Goal: Information Seeking & Learning: Learn about a topic

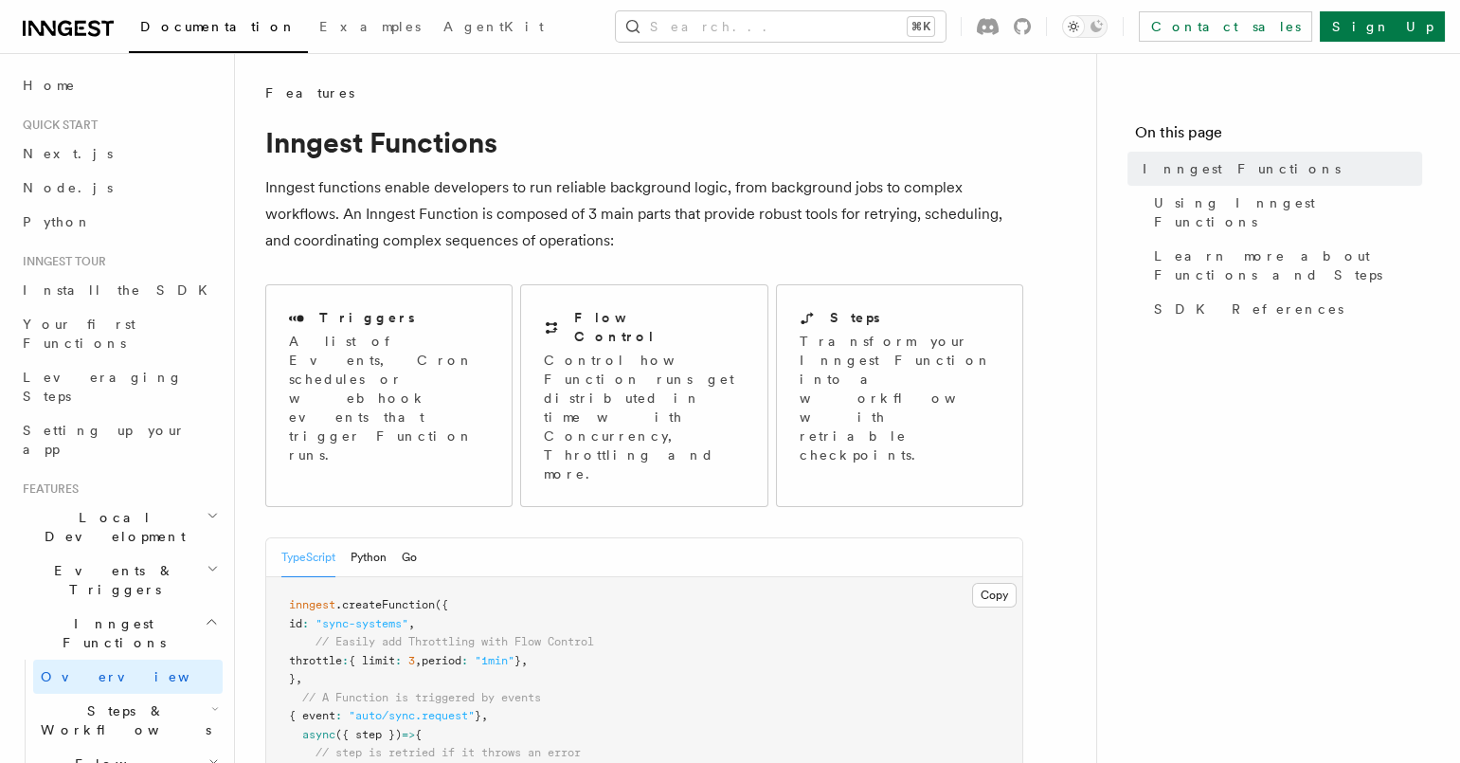
click at [94, 701] on span "Steps & Workflows" at bounding box center [122, 720] width 178 height 38
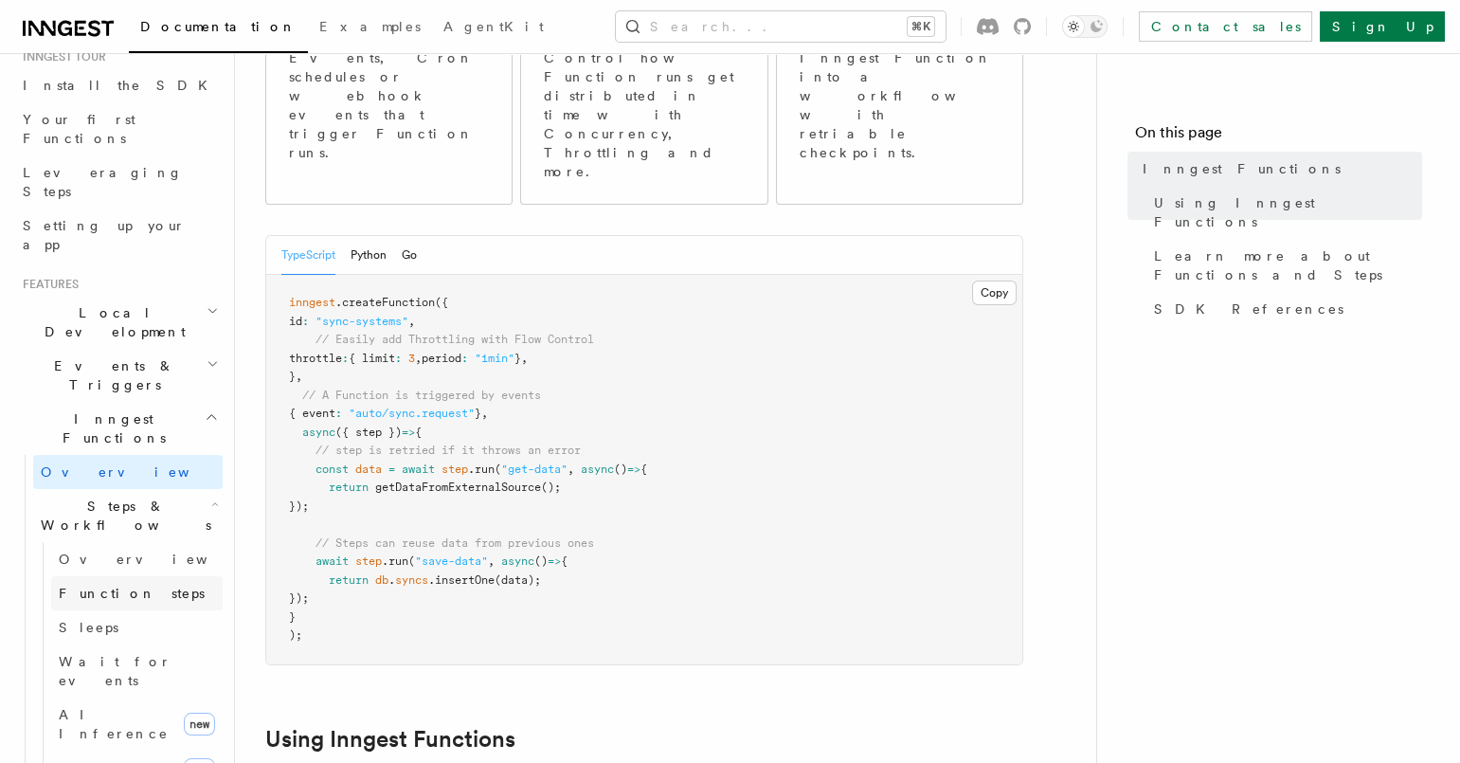
scroll to position [234, 0]
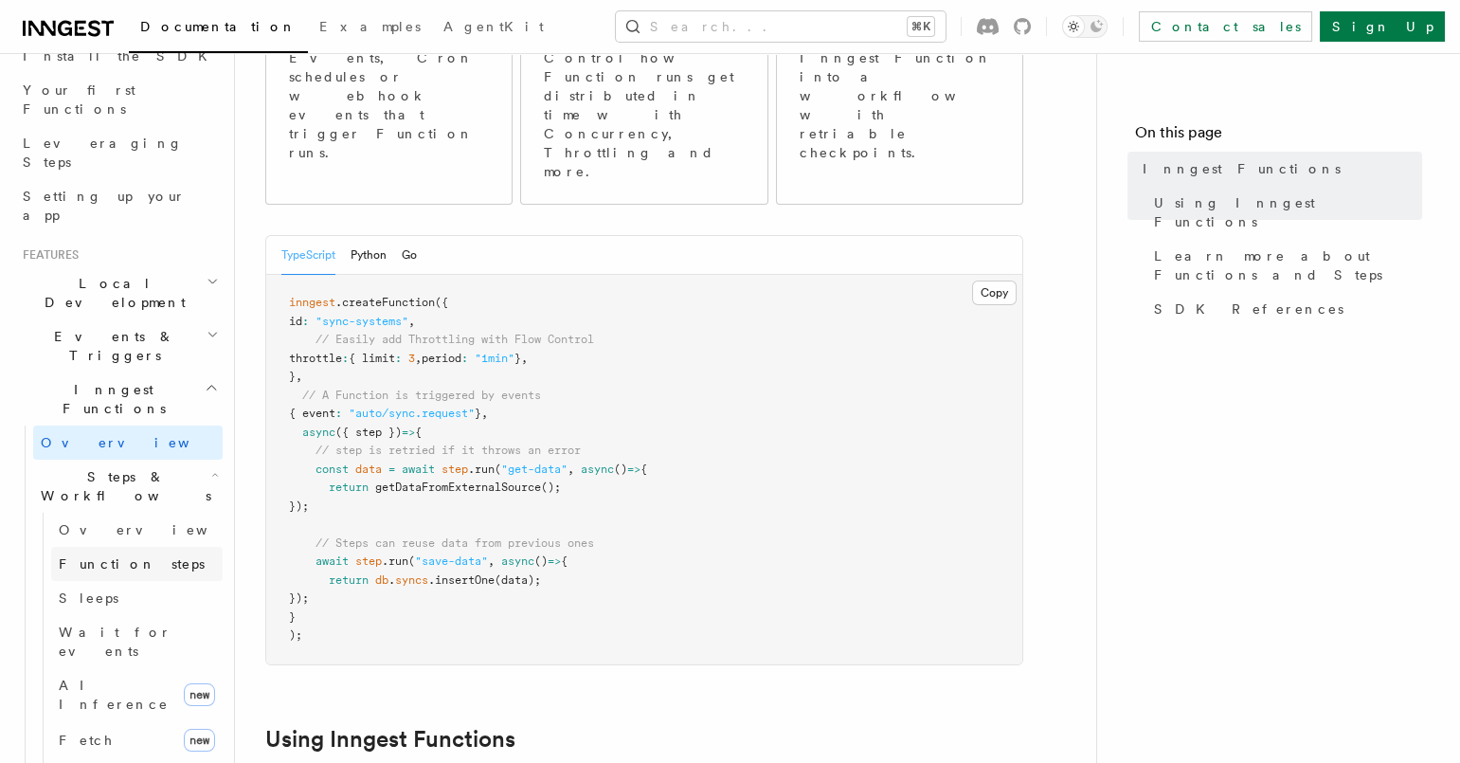
click at [120, 556] on span "Function steps" at bounding box center [132, 563] width 146 height 15
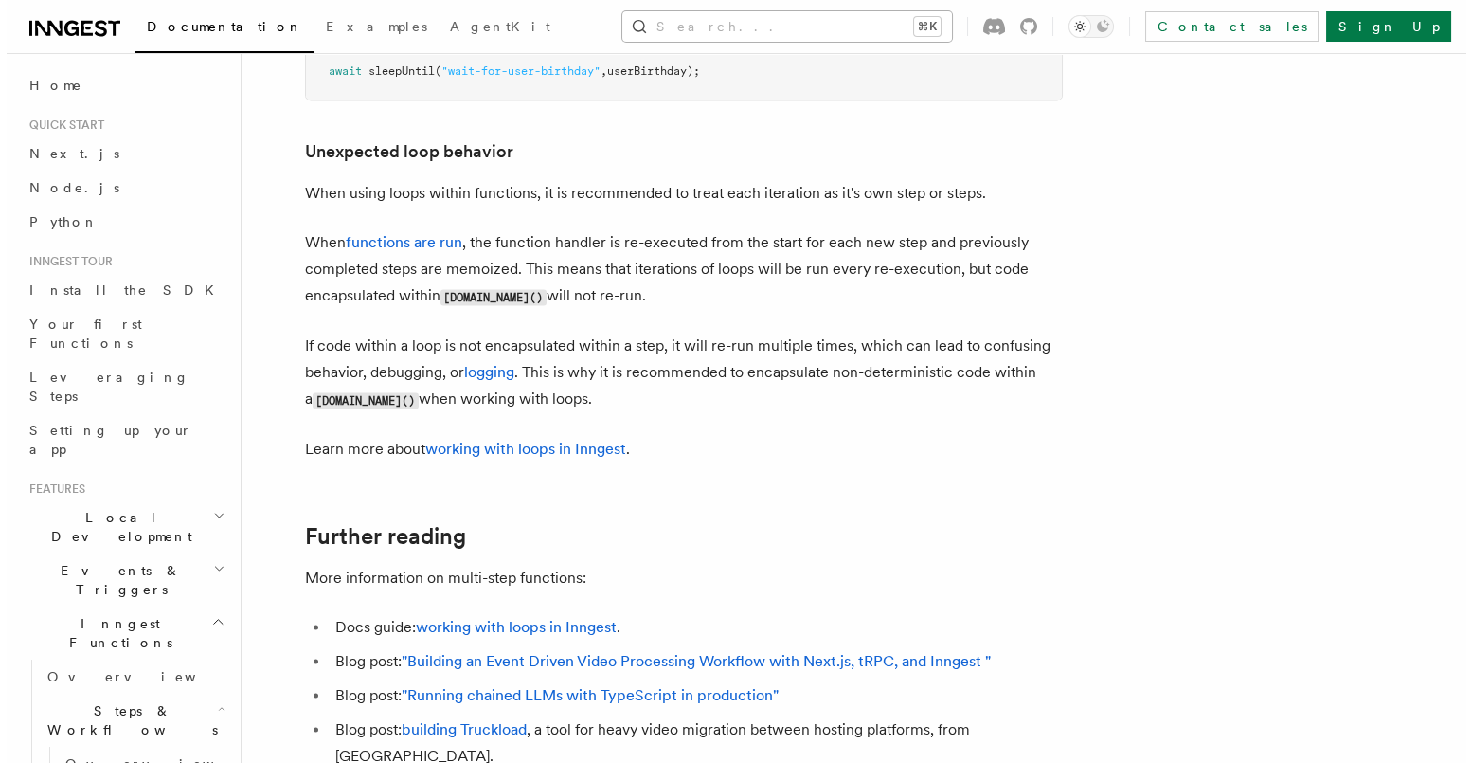
scroll to position [6003, 0]
click at [866, 27] on button "Search... ⌘K" at bounding box center [781, 26] width 330 height 30
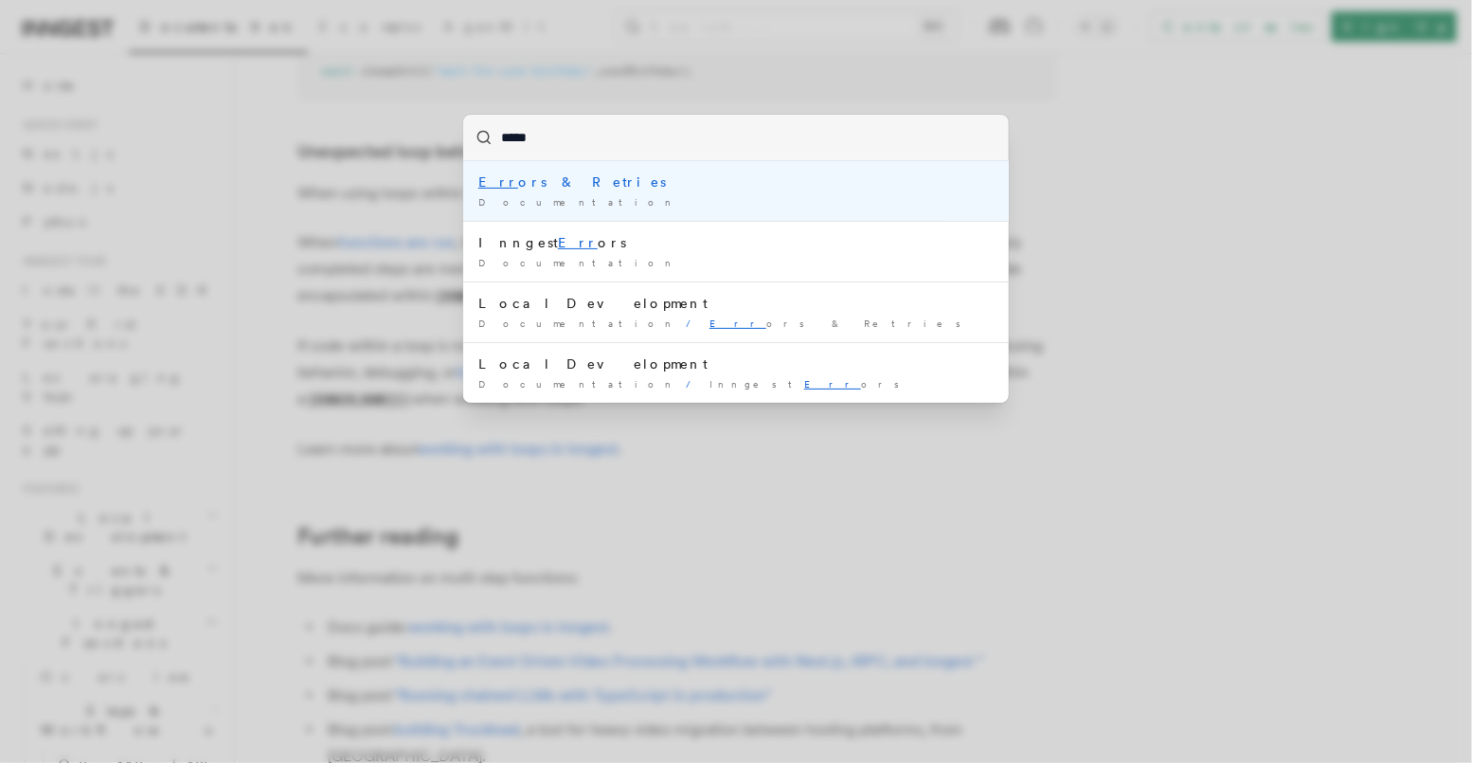
type input "******"
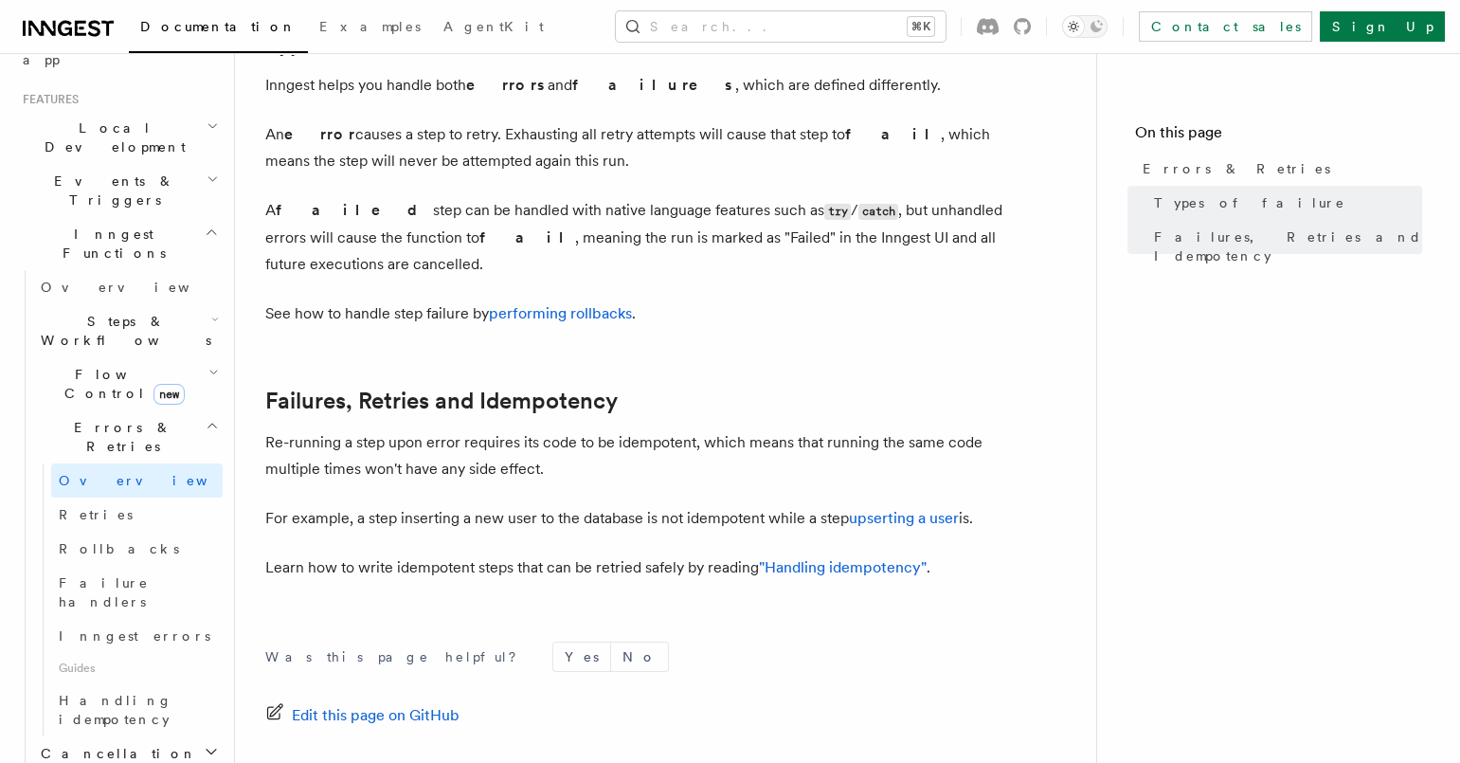
scroll to position [673, 0]
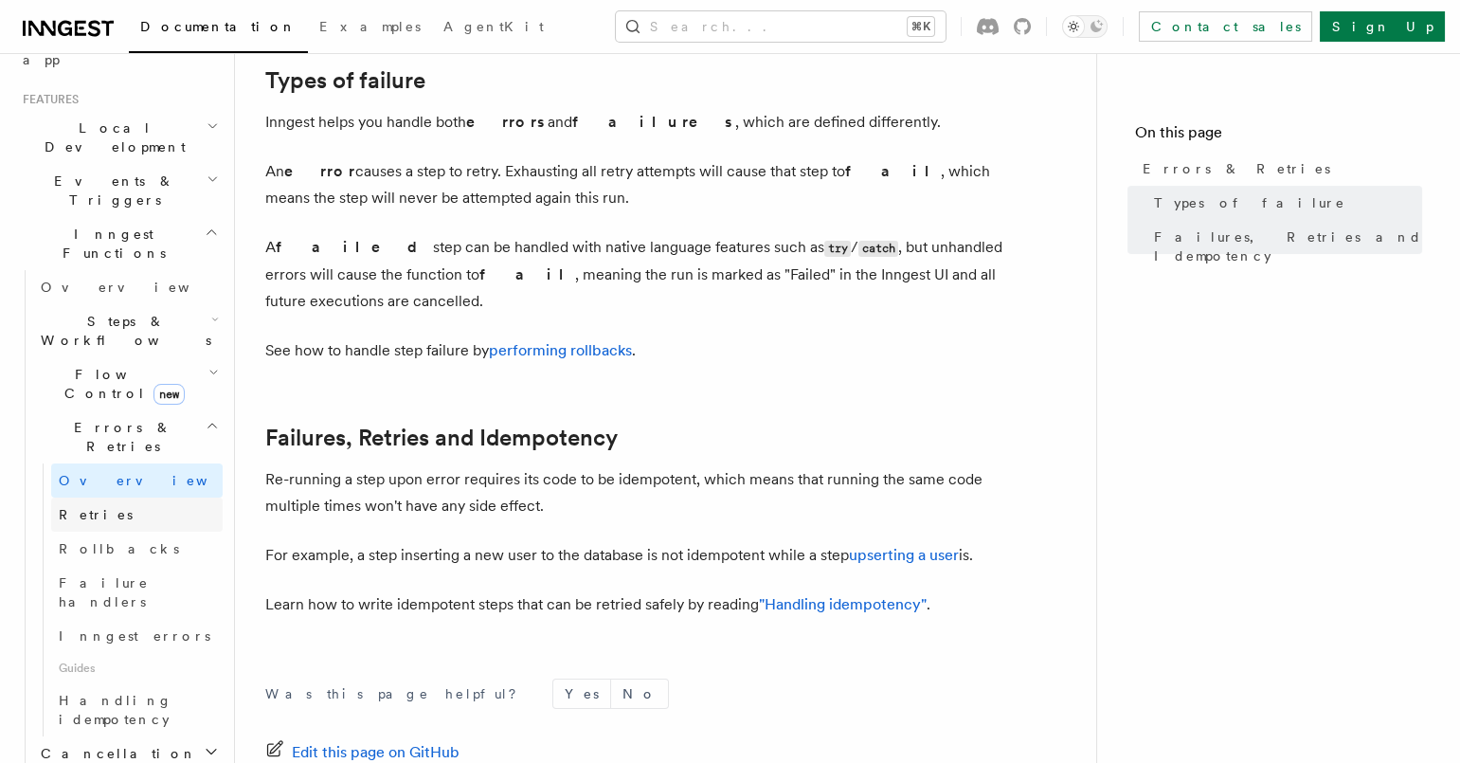
click at [99, 507] on span "Retries" at bounding box center [96, 514] width 74 height 15
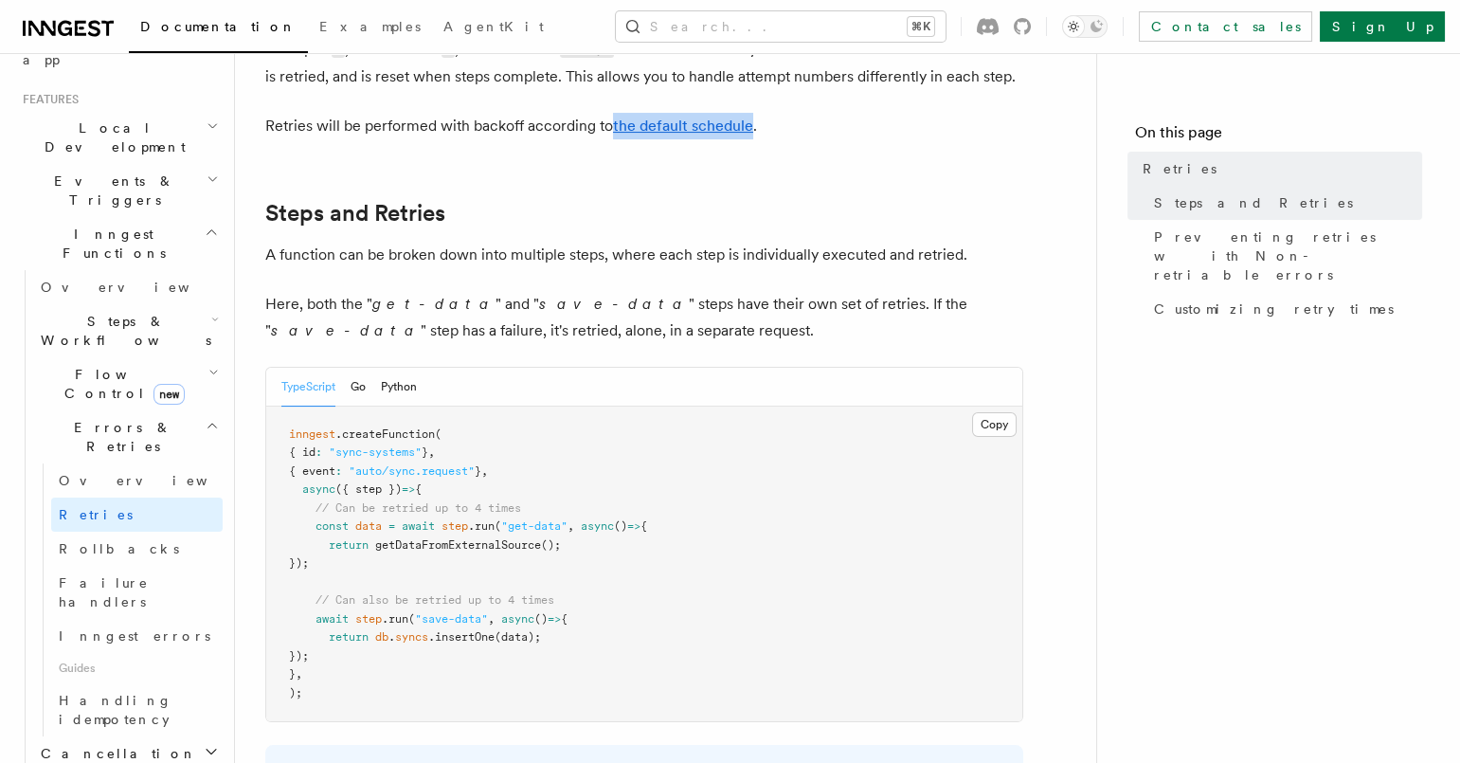
scroll to position [904, 0]
click at [978, 239] on p "A function can be broken down into multiple steps, where each step is individua…" at bounding box center [644, 252] width 758 height 27
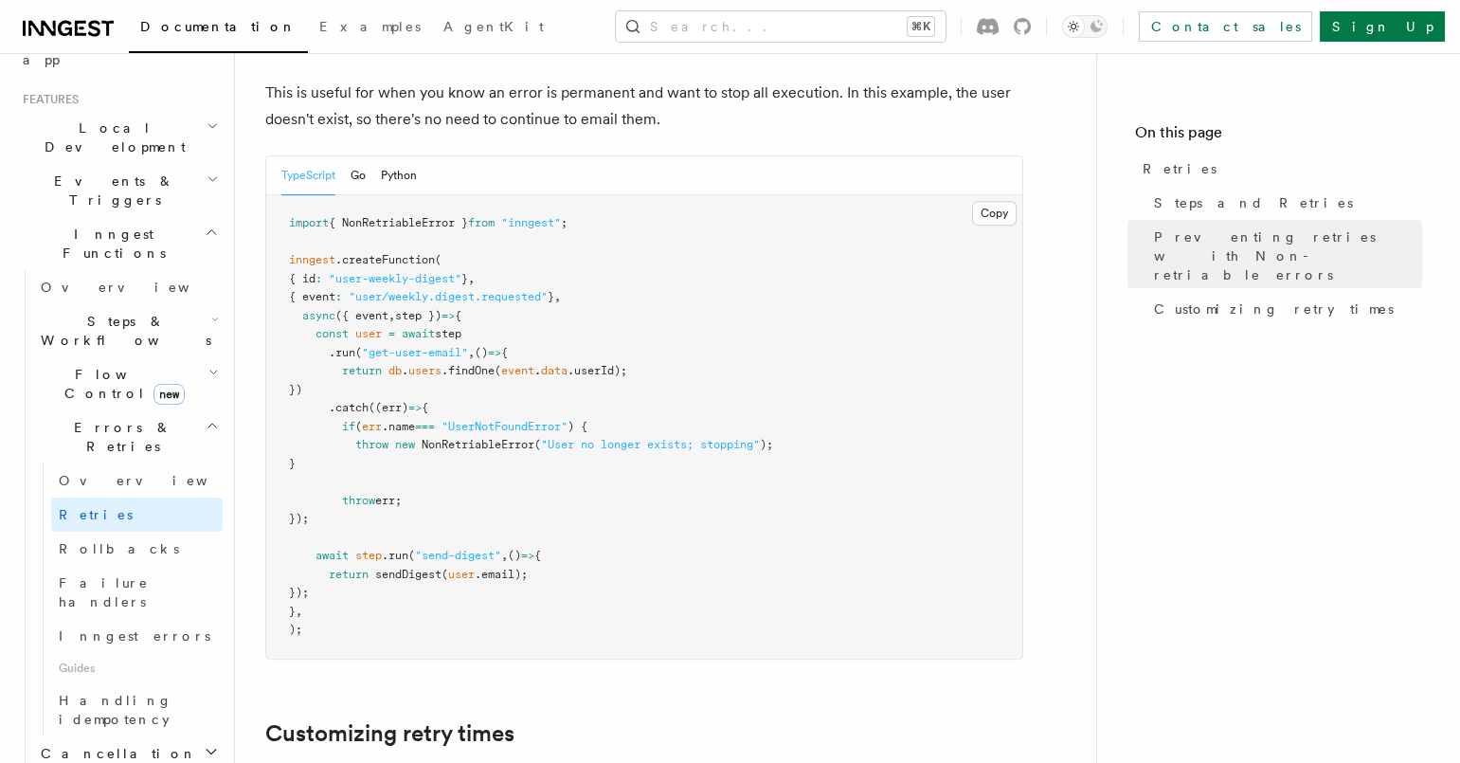
scroll to position [1838, 0]
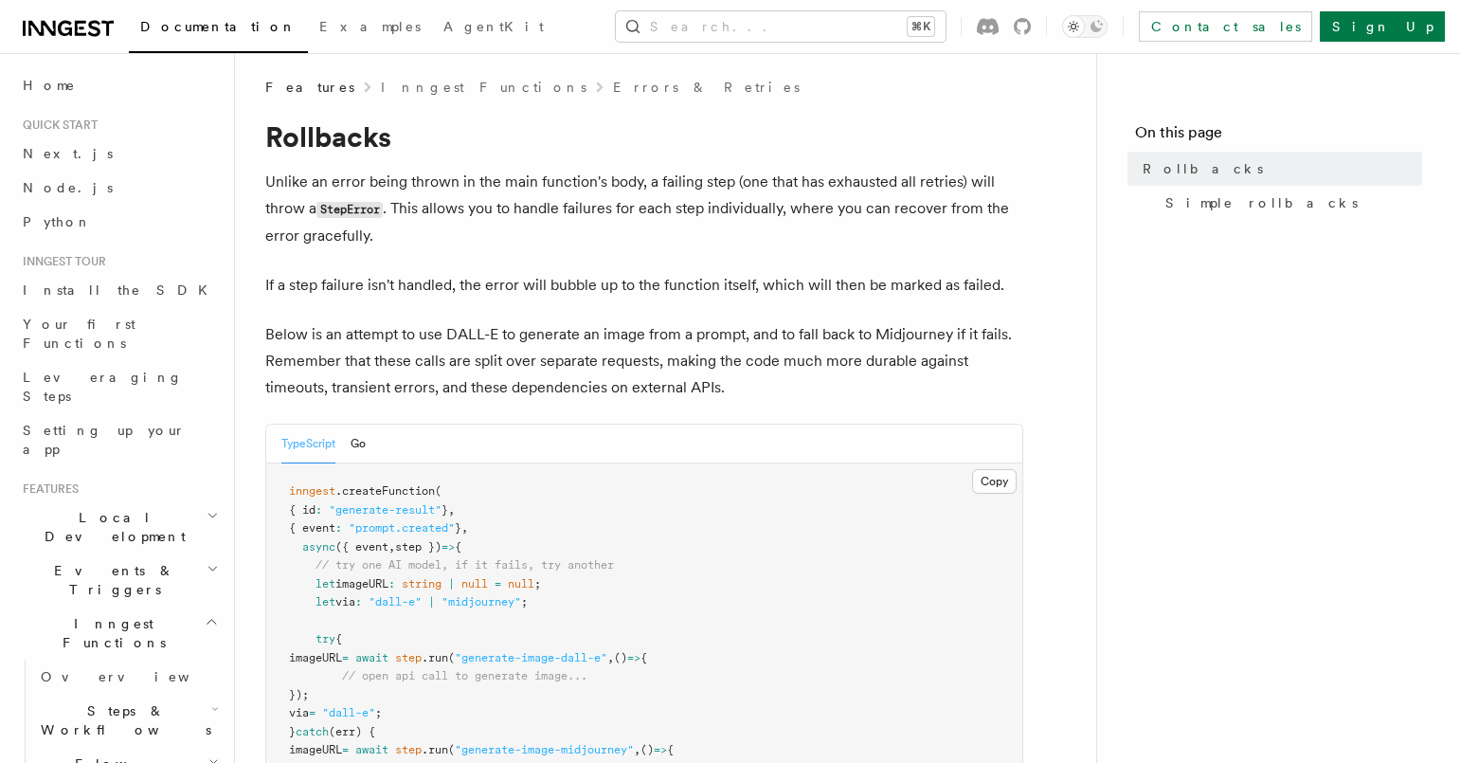
scroll to position [7, 0]
click at [662, 83] on div "Features Inngest Functions Errors & Retries" at bounding box center [644, 86] width 758 height 19
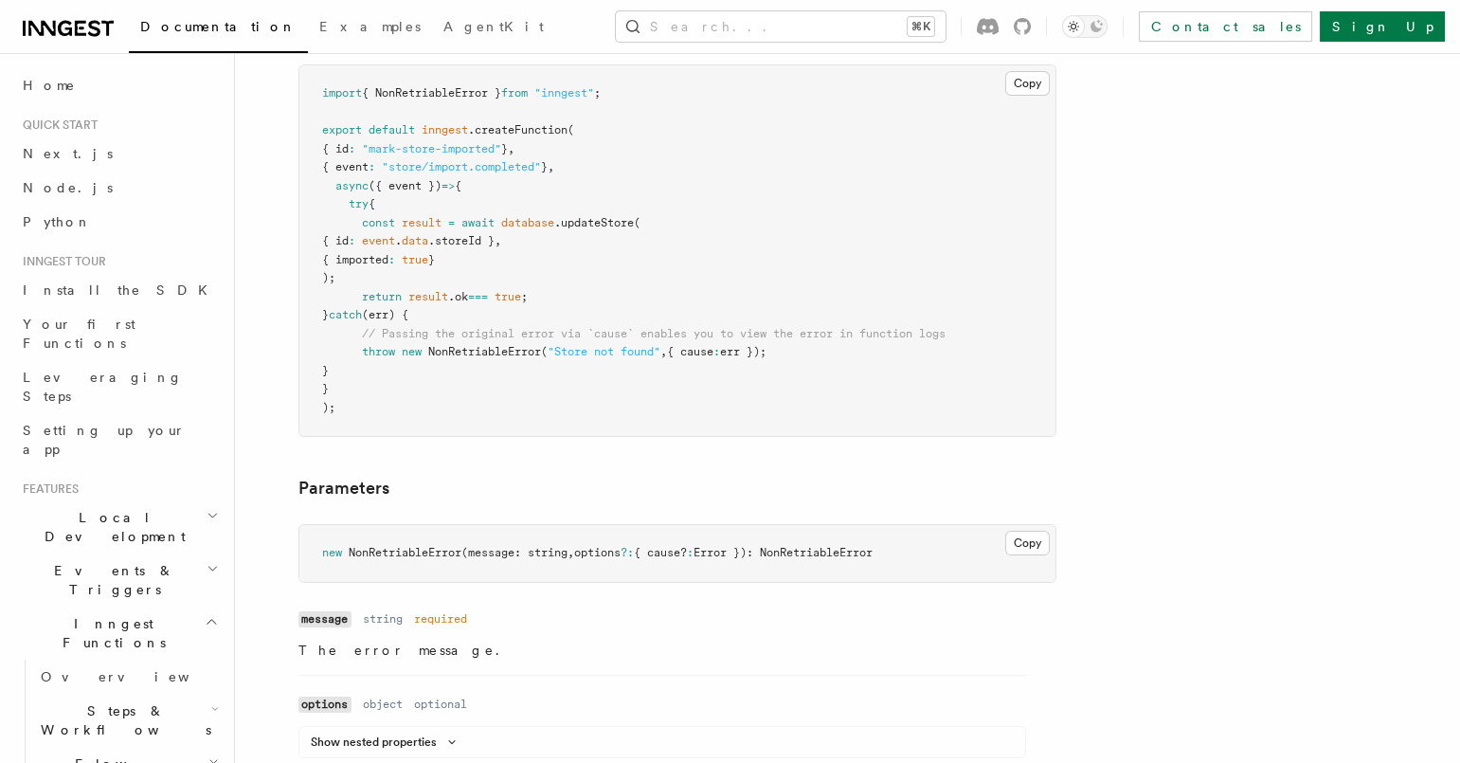
scroll to position [1050, 0]
